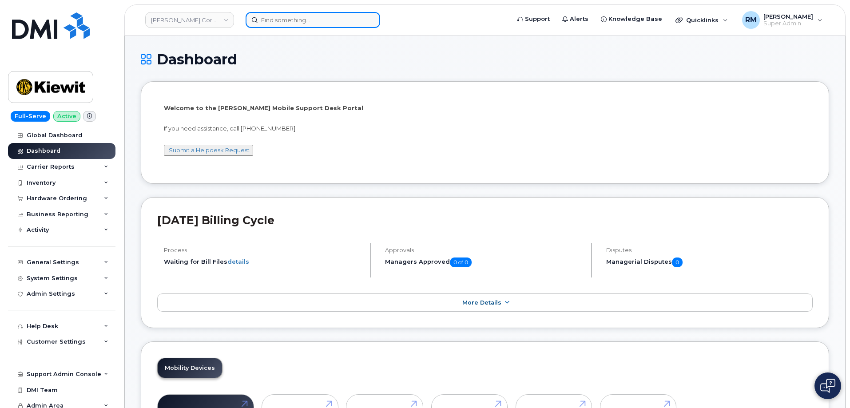
click at [278, 20] on input at bounding box center [313, 20] width 135 height 16
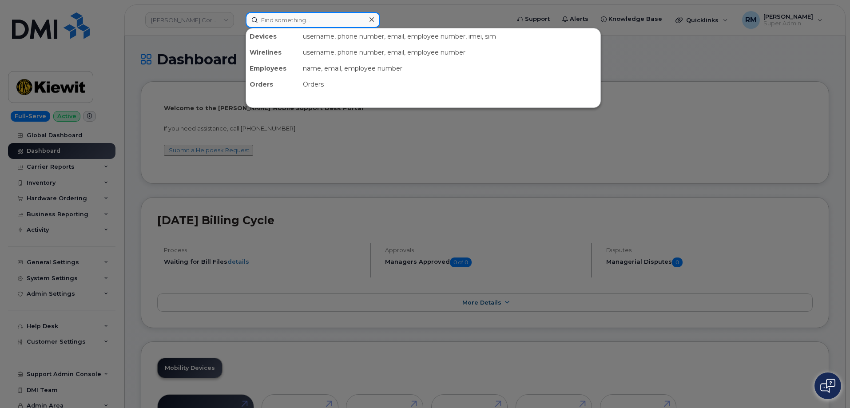
click at [278, 20] on input at bounding box center [313, 20] width 135 height 16
click at [131, 221] on div at bounding box center [425, 204] width 850 height 408
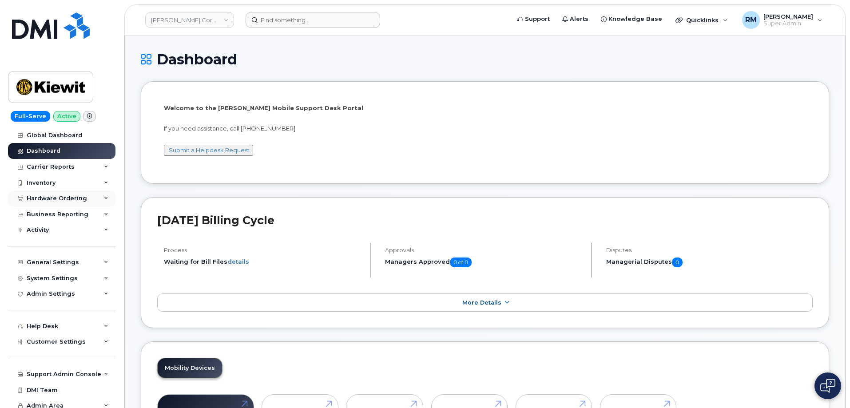
click at [77, 198] on div "Hardware Ordering" at bounding box center [57, 198] width 60 height 7
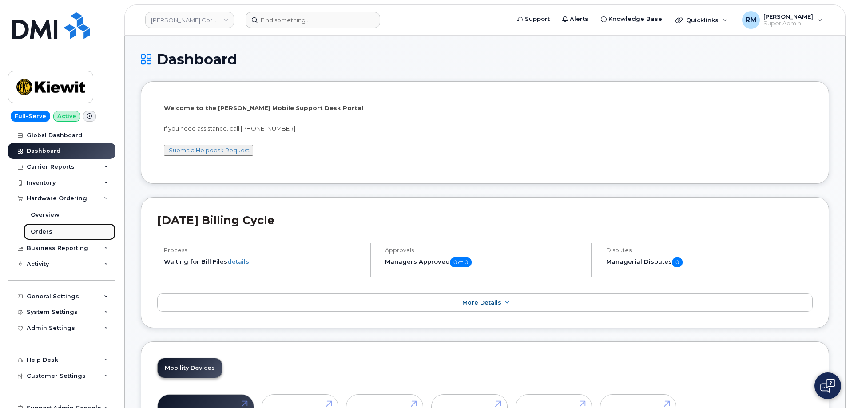
click at [57, 227] on link "Orders" at bounding box center [70, 231] width 92 height 17
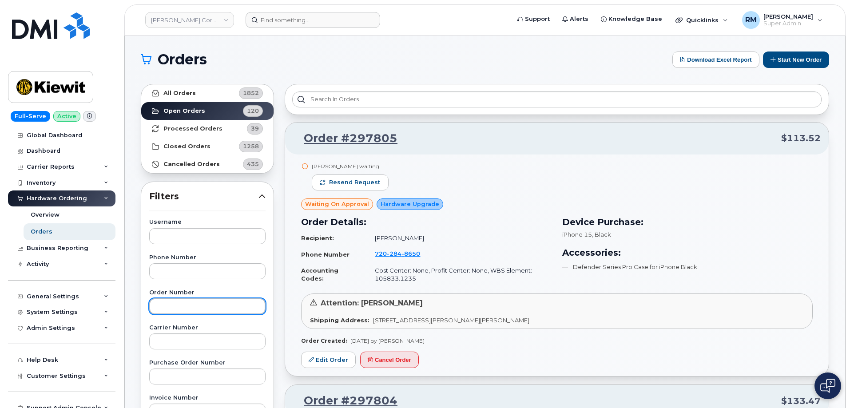
click at [175, 309] on input "text" at bounding box center [207, 306] width 116 height 16
paste input "297088"
type input "297088"
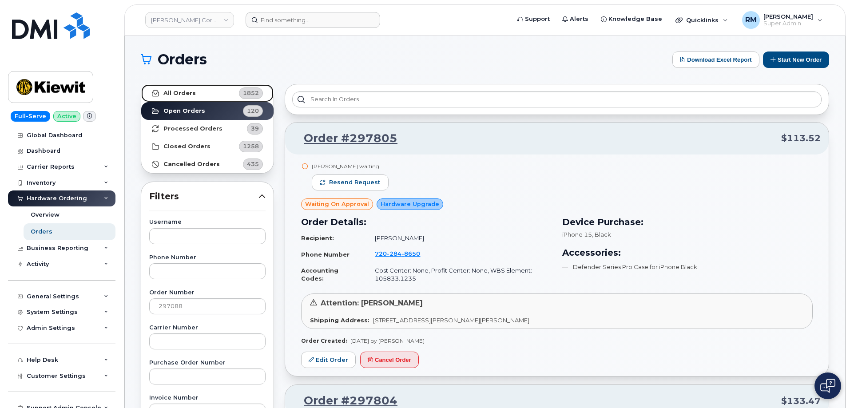
click at [180, 93] on strong "All Orders" at bounding box center [179, 93] width 32 height 7
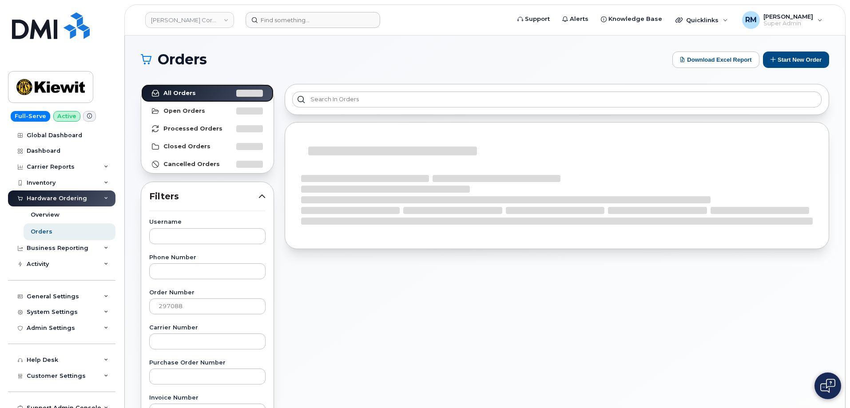
click at [141, 84] on link "All Orders" at bounding box center [207, 93] width 132 height 18
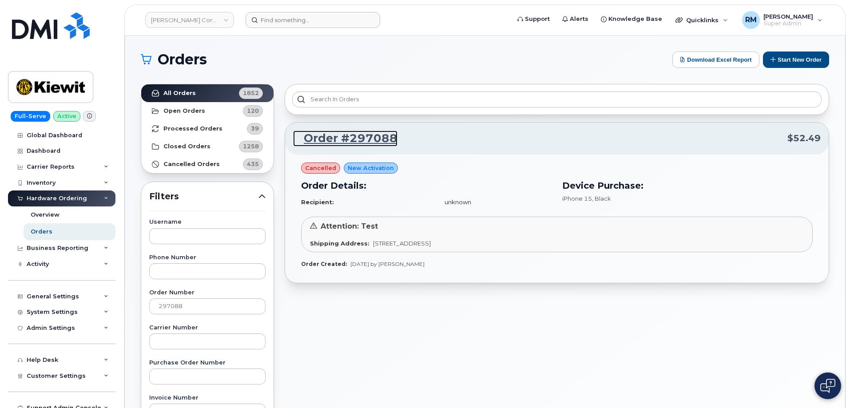
click at [341, 138] on link "Order #297088" at bounding box center [345, 139] width 104 height 16
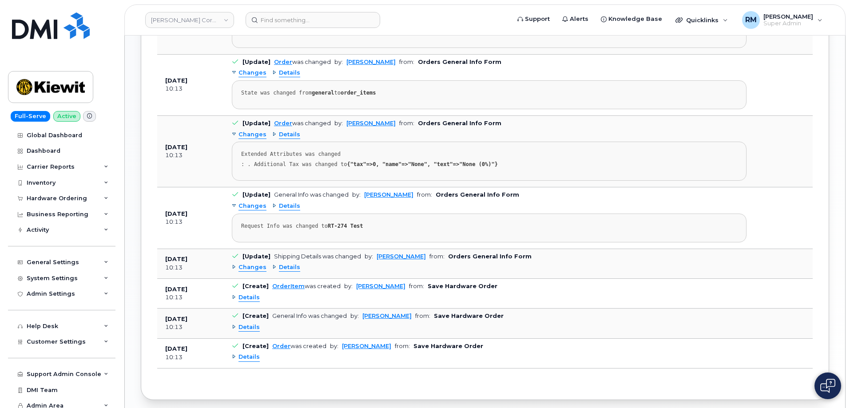
scroll to position [533, 0]
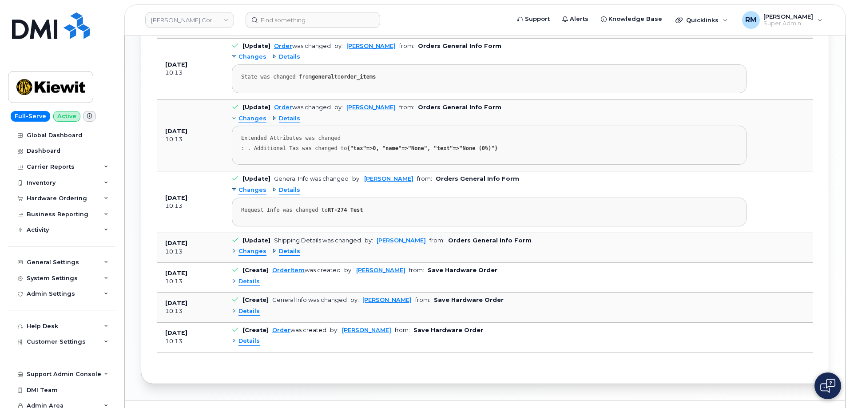
click at [282, 252] on span "Details" at bounding box center [289, 251] width 21 height 8
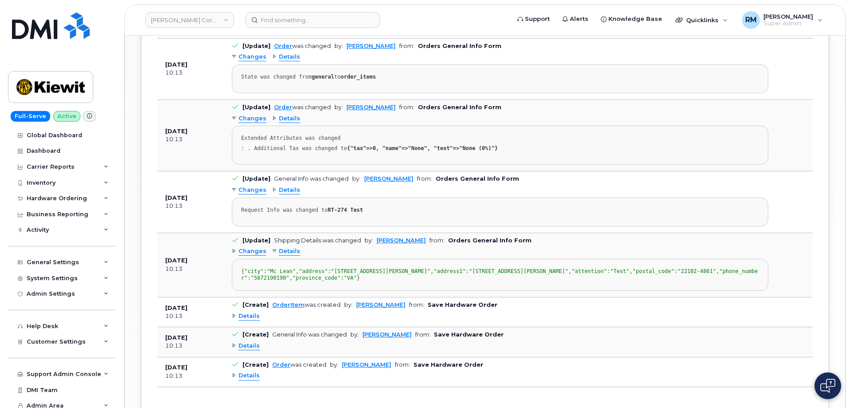
click at [282, 252] on span "Details" at bounding box center [289, 251] width 21 height 8
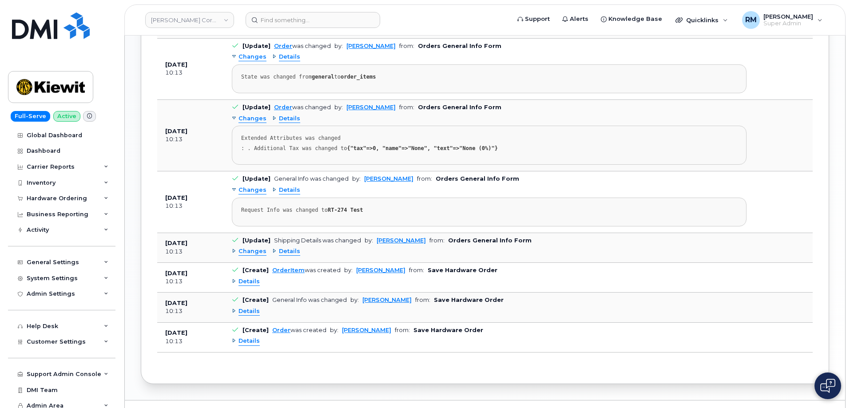
scroll to position [553, 0]
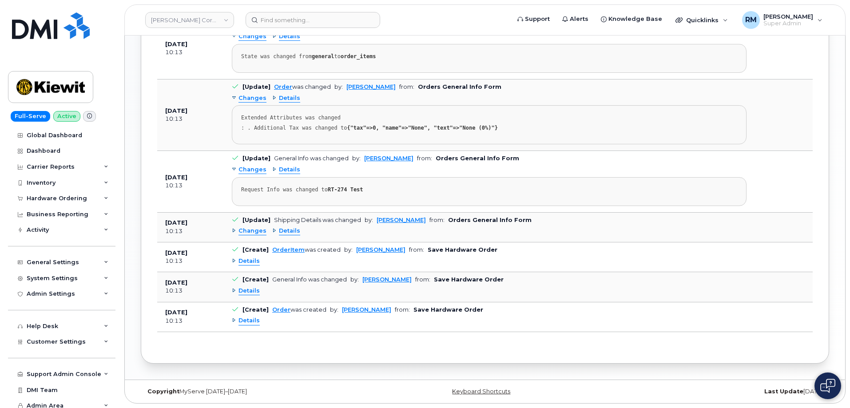
click at [248, 321] on span "Details" at bounding box center [248, 321] width 21 height 8
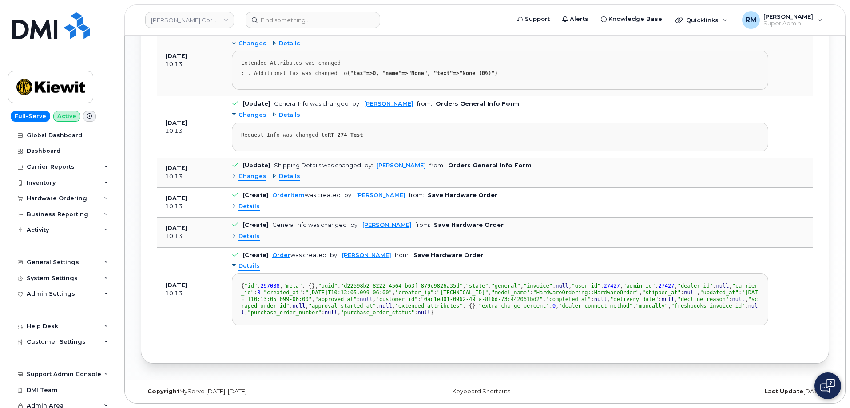
scroll to position [686, 0]
